Goal: Information Seeking & Learning: Learn about a topic

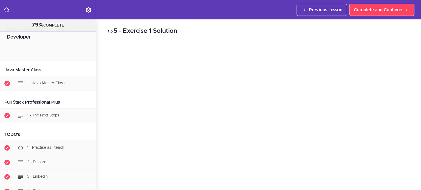
scroll to position [11551, 0]
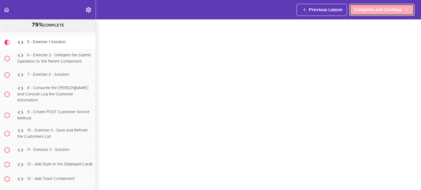
click at [384, 10] on span "Complete and Continue" at bounding box center [378, 10] width 48 height 7
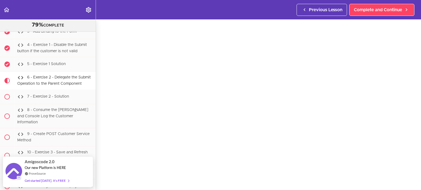
scroll to position [21, 0]
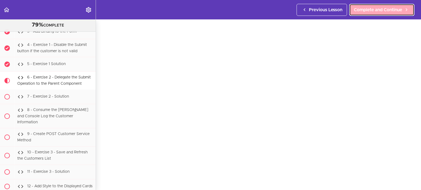
click at [372, 8] on span "Complete and Continue" at bounding box center [378, 10] width 48 height 7
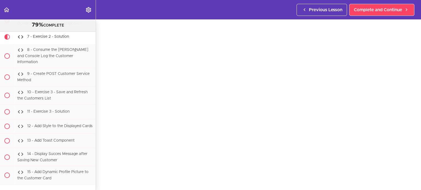
scroll to position [23, 0]
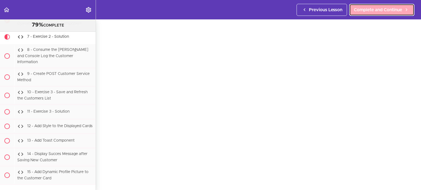
click at [374, 10] on span "Complete and Continue" at bounding box center [378, 10] width 48 height 7
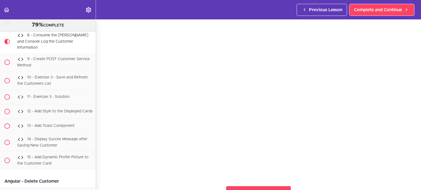
scroll to position [37, 0]
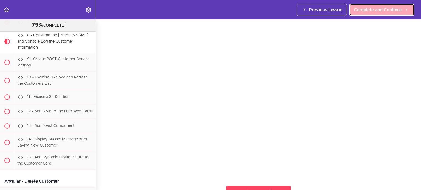
click at [388, 8] on span "Complete and Continue" at bounding box center [378, 10] width 48 height 7
